Goal: Find specific page/section: Find specific page/section

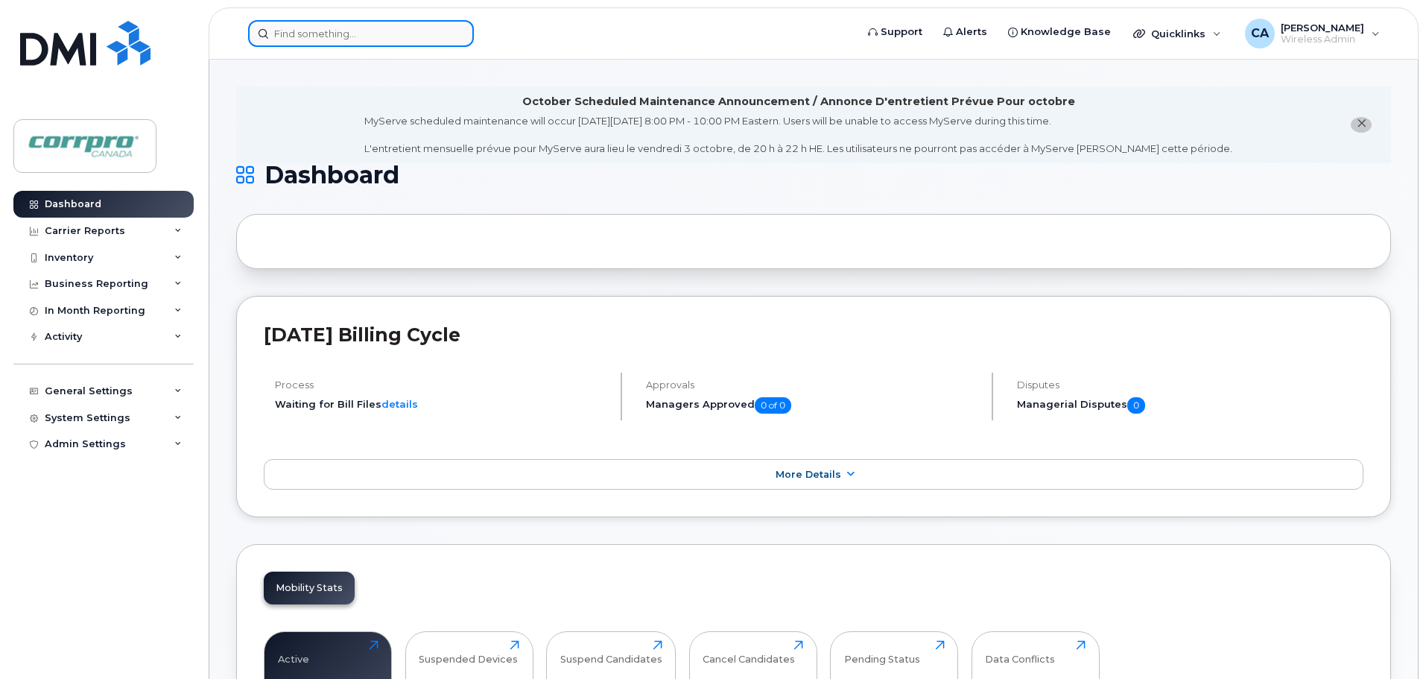
click at [308, 34] on input at bounding box center [361, 33] width 226 height 27
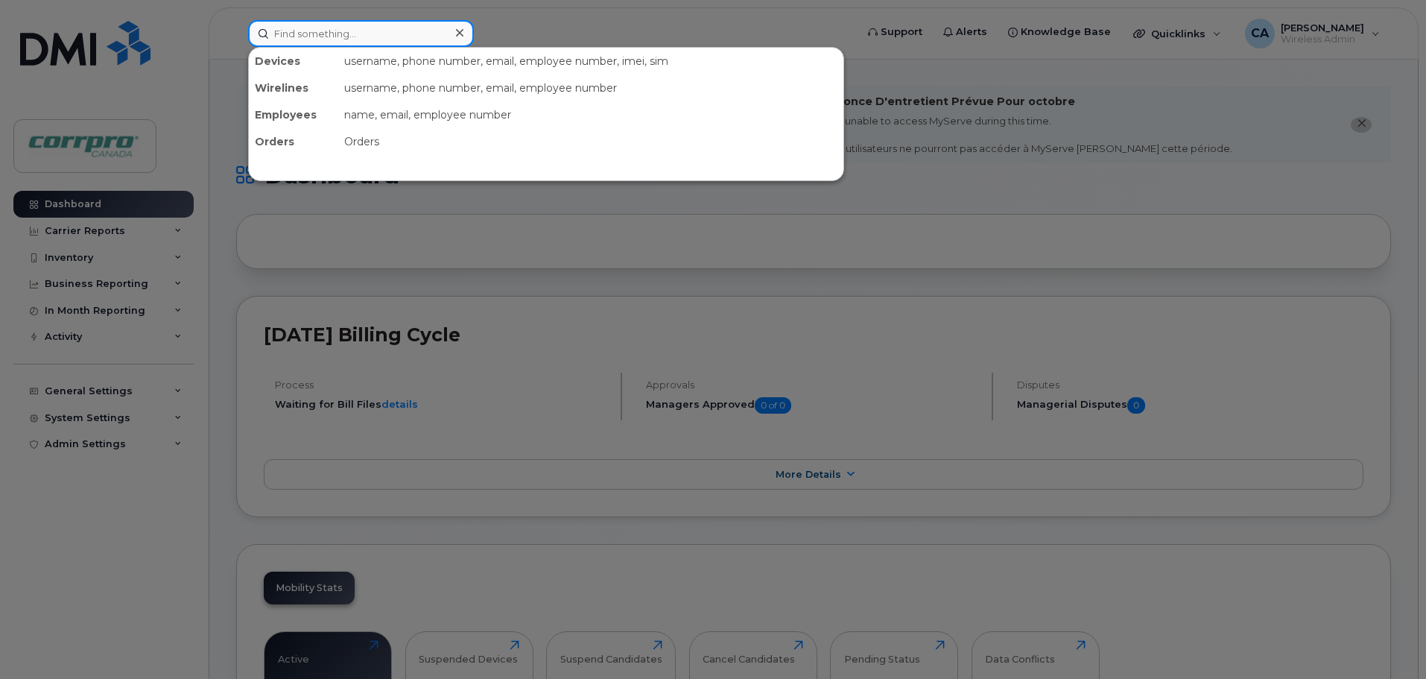
paste input "1. 7802894529"
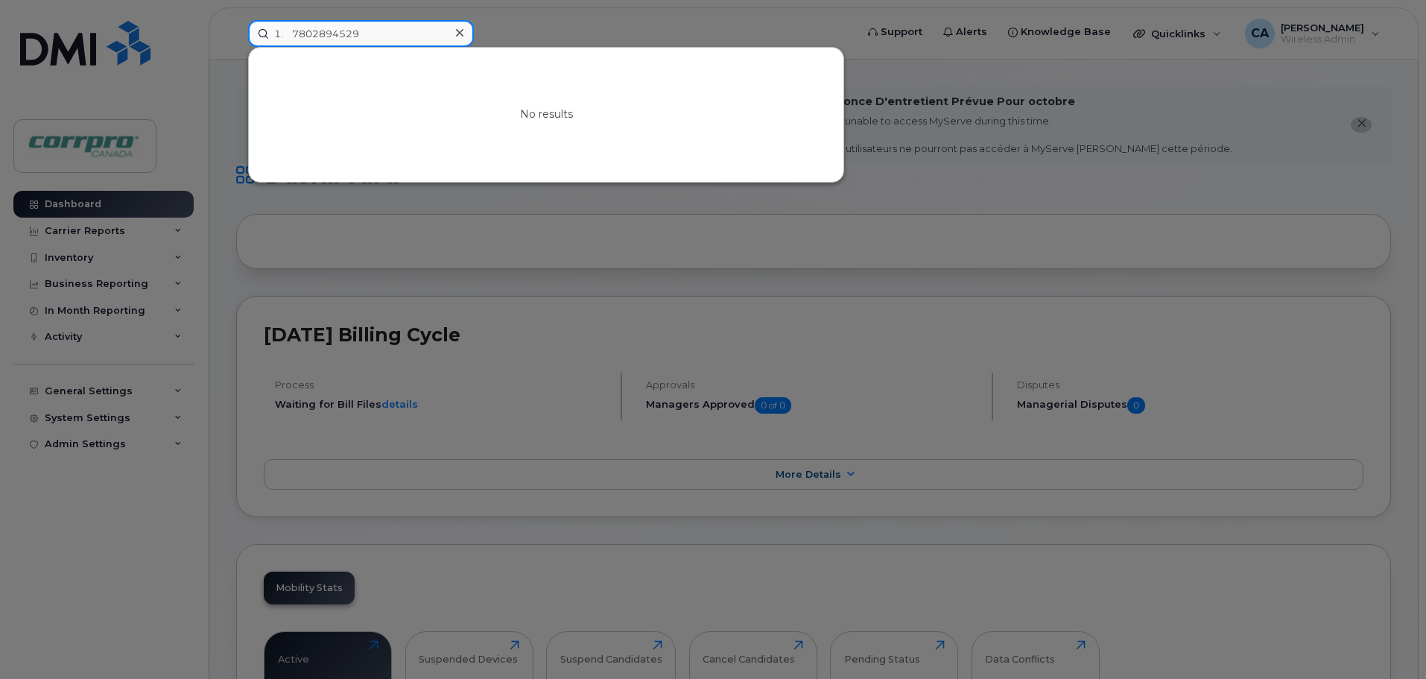
click at [294, 31] on input "1. 7802894529" at bounding box center [361, 33] width 226 height 27
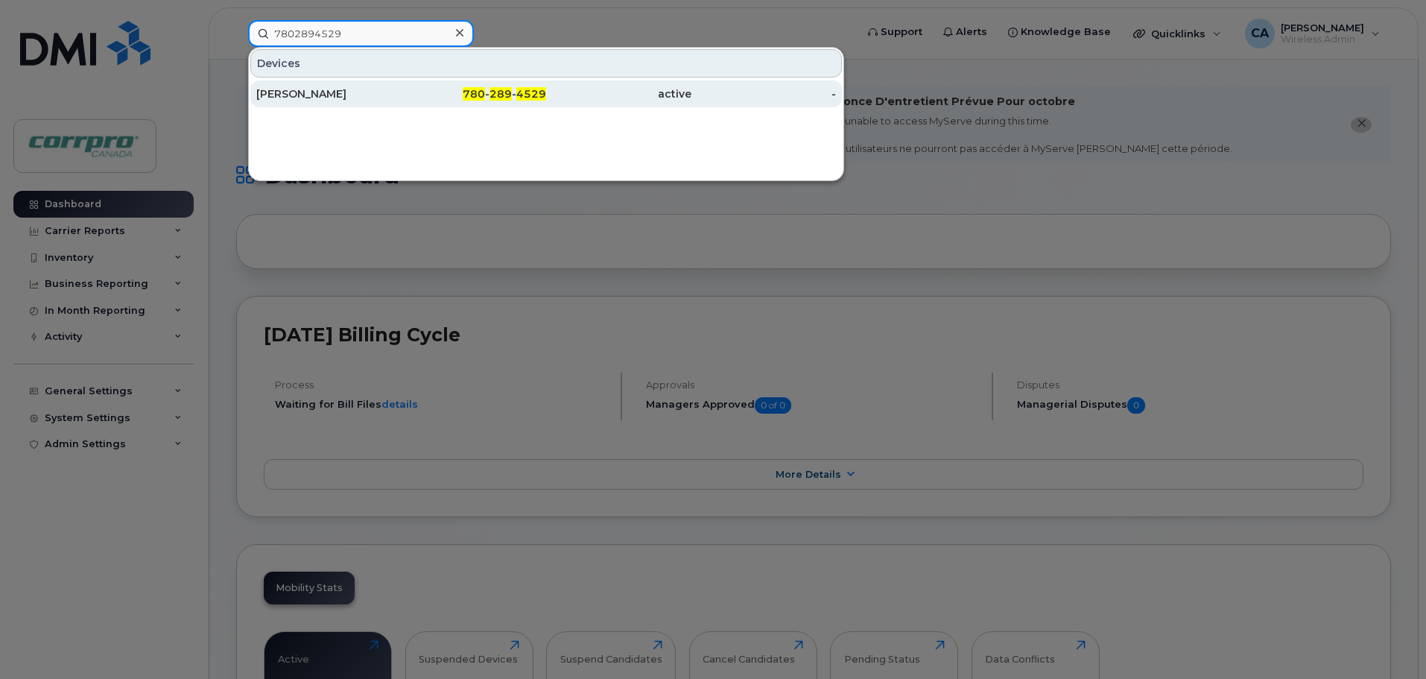
type input "7802894529"
click at [316, 93] on div "[PERSON_NAME]" at bounding box center [328, 93] width 145 height 15
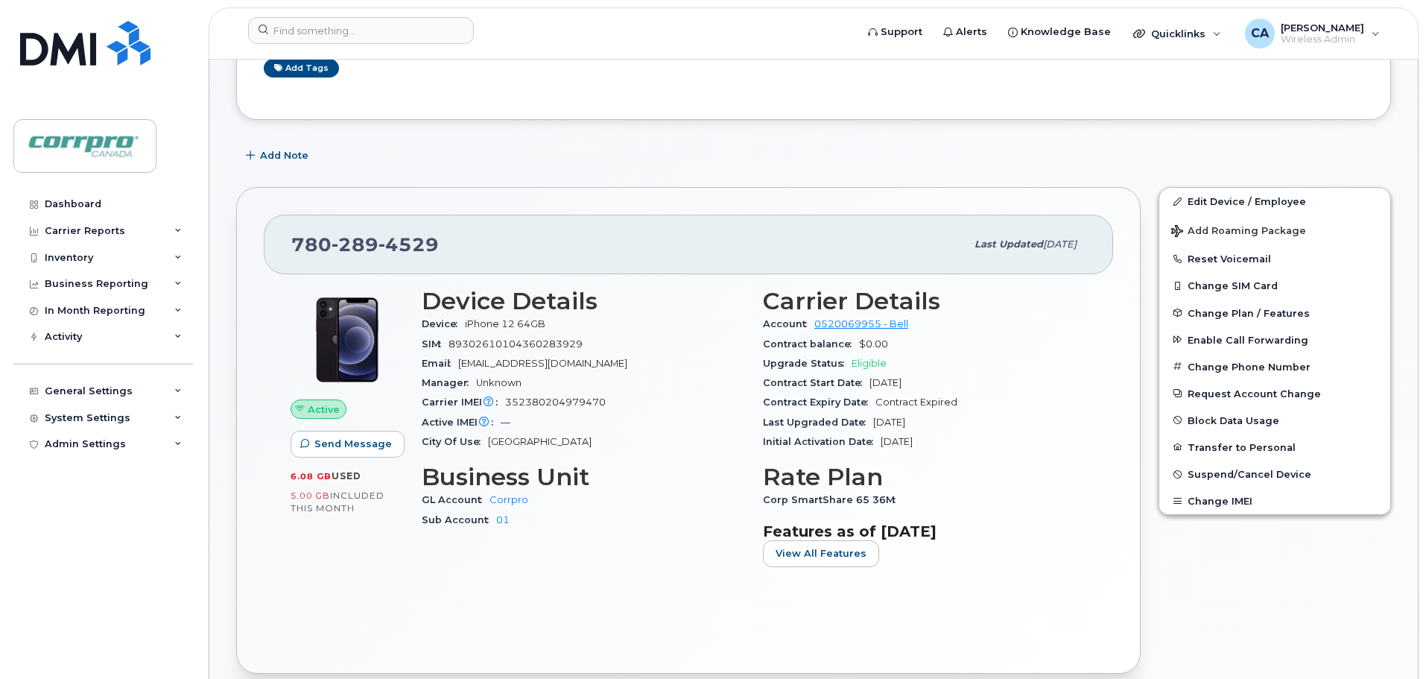
scroll to position [201, 0]
